Goal: Transaction & Acquisition: Purchase product/service

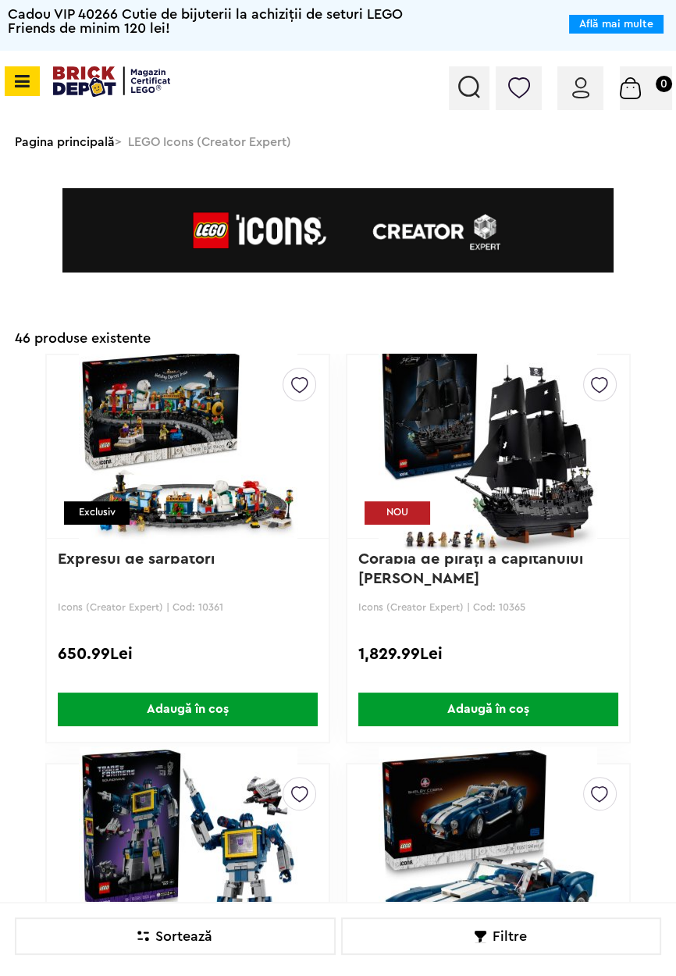
click at [26, 94] on span at bounding box center [22, 81] width 35 height 30
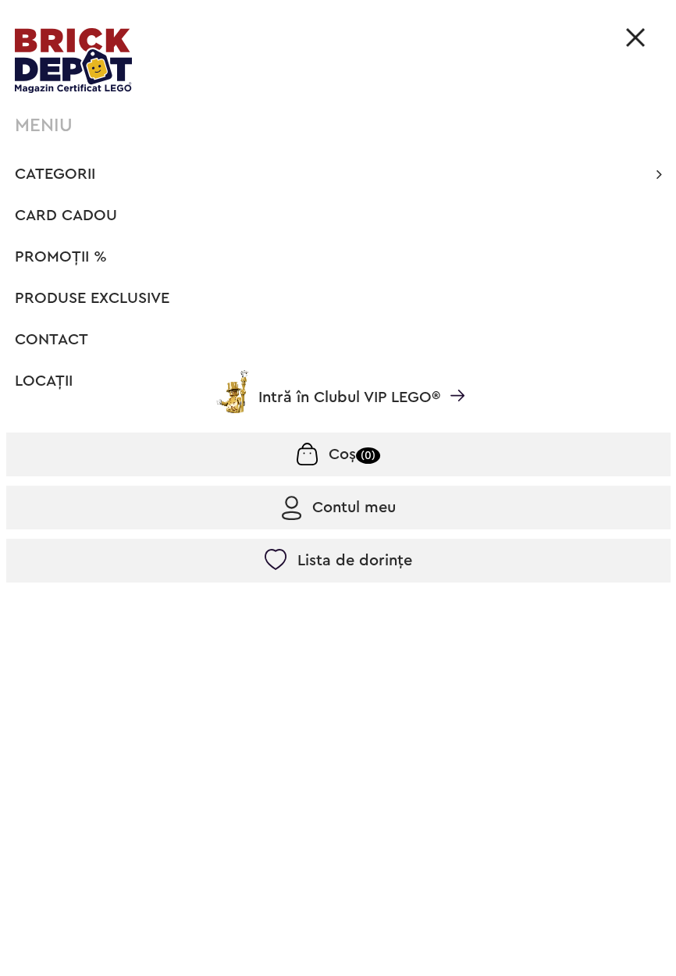
click at [104, 255] on span "PROMOȚII %" at bounding box center [61, 257] width 92 height 16
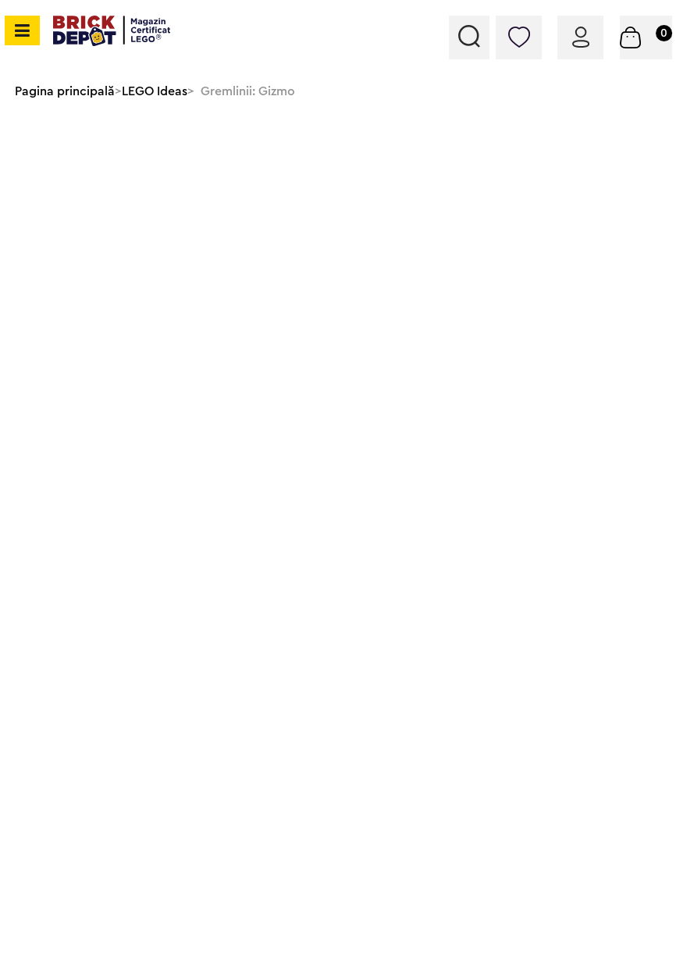
scroll to position [16, 0]
